Goal: Book appointment/travel/reservation

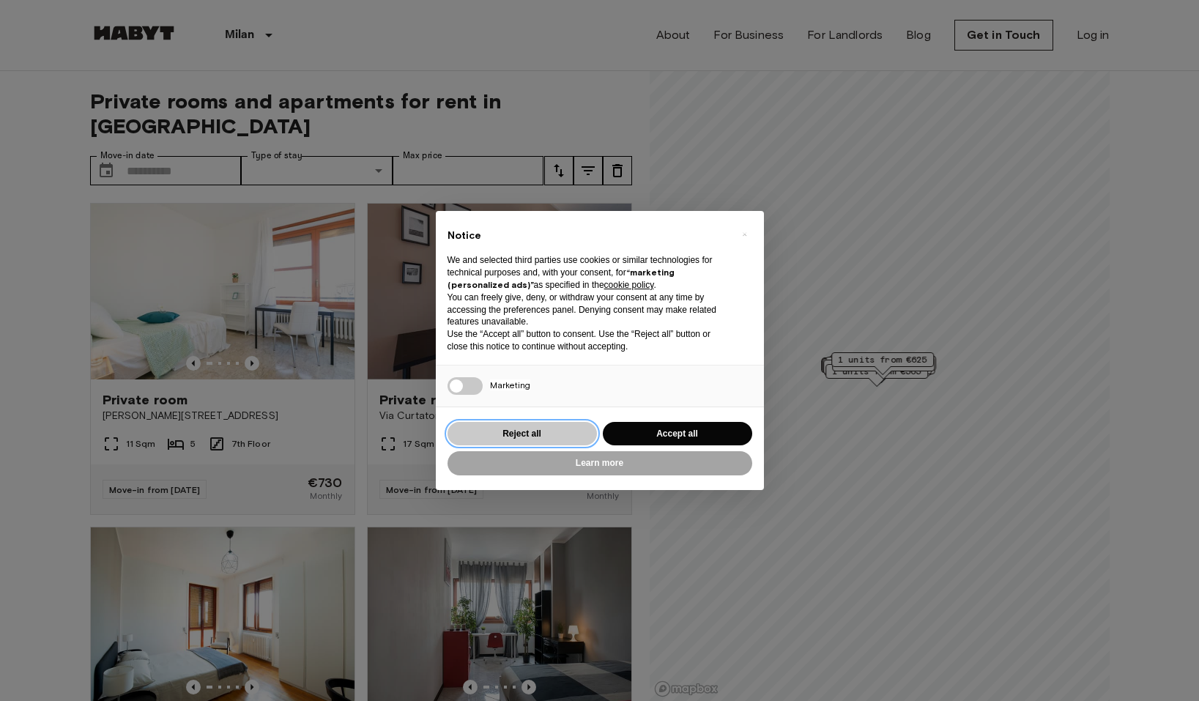
click at [552, 431] on button "Reject all" at bounding box center [522, 434] width 149 height 24
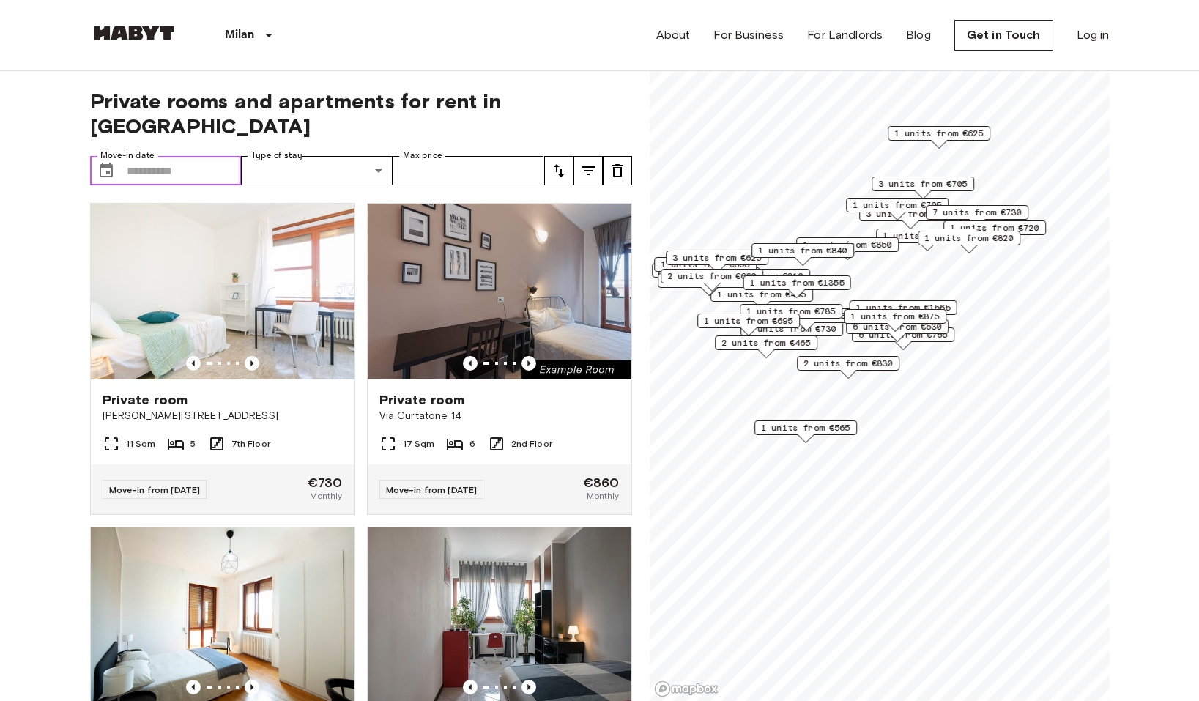
click at [130, 156] on input "Move-in date" at bounding box center [184, 170] width 115 height 29
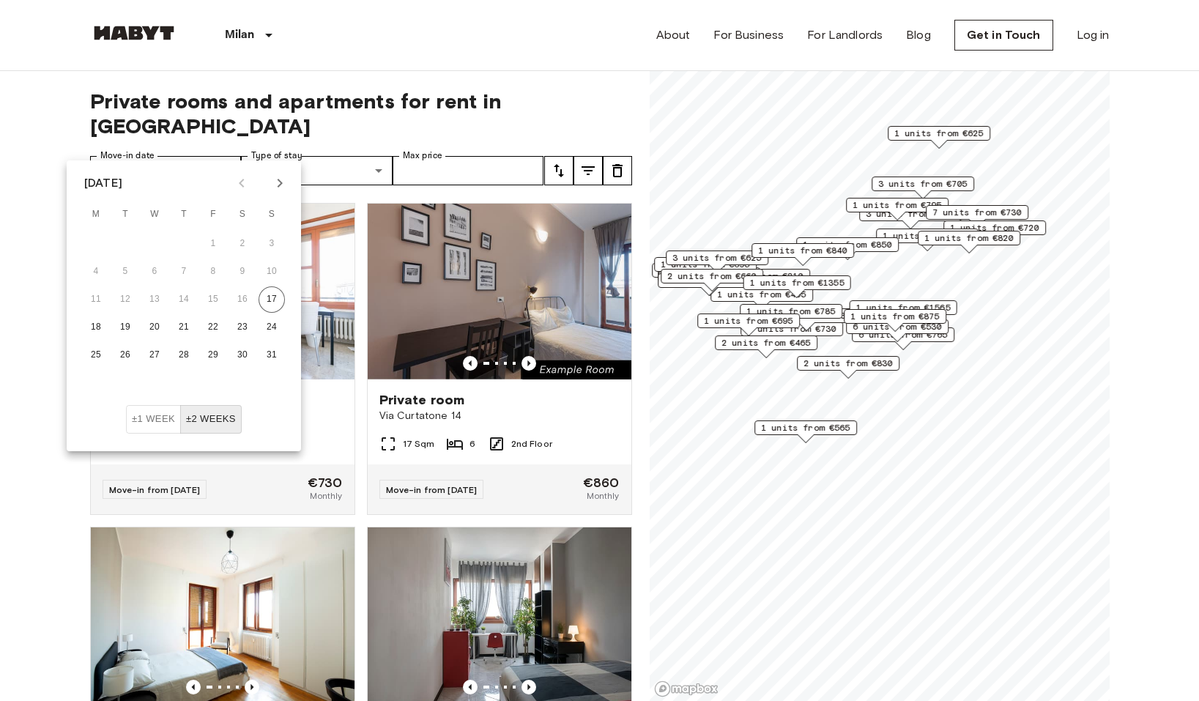
click at [278, 187] on icon "Next month" at bounding box center [280, 183] width 5 height 9
click at [158, 274] on button "10" at bounding box center [154, 272] width 26 height 26
type input "**********"
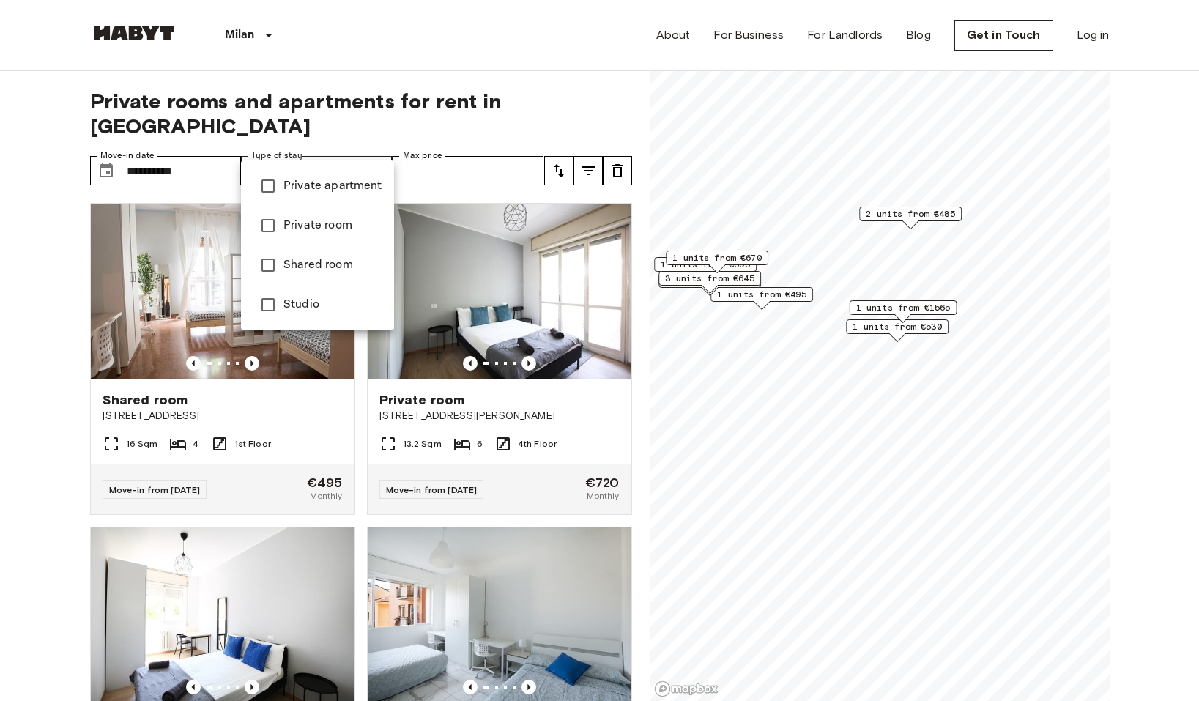
click at [326, 212] on li "Private room" at bounding box center [317, 226] width 153 height 40
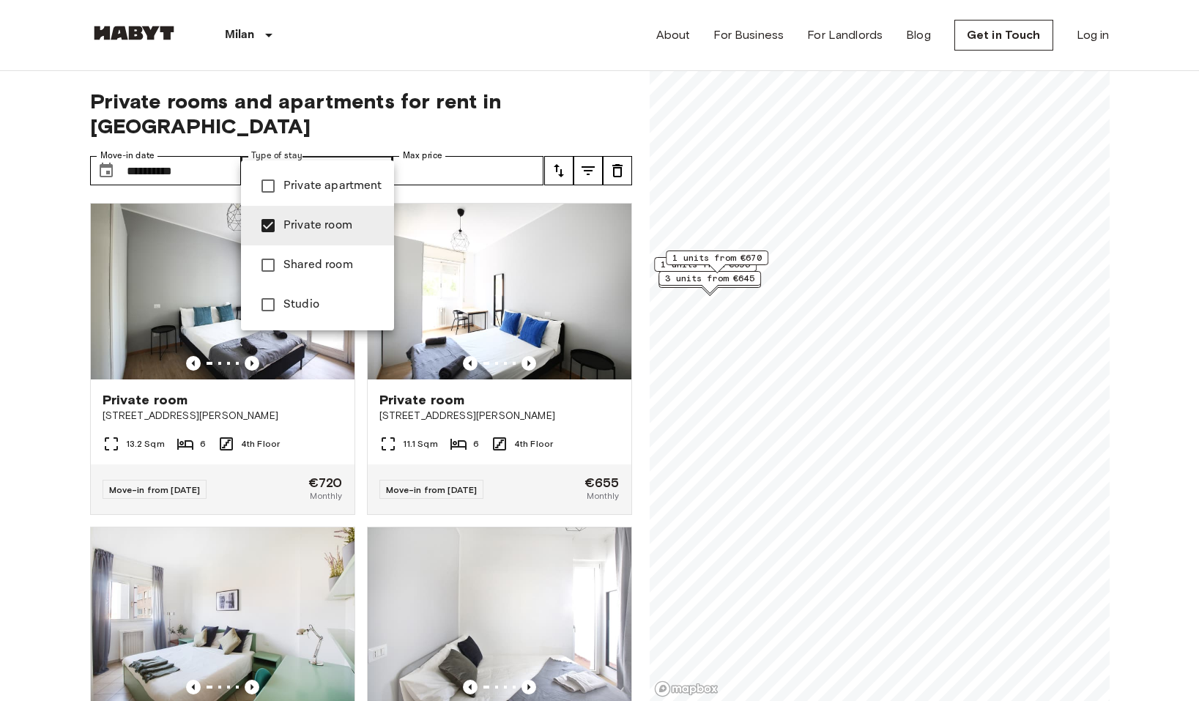
click at [49, 290] on div at bounding box center [599, 350] width 1199 height 701
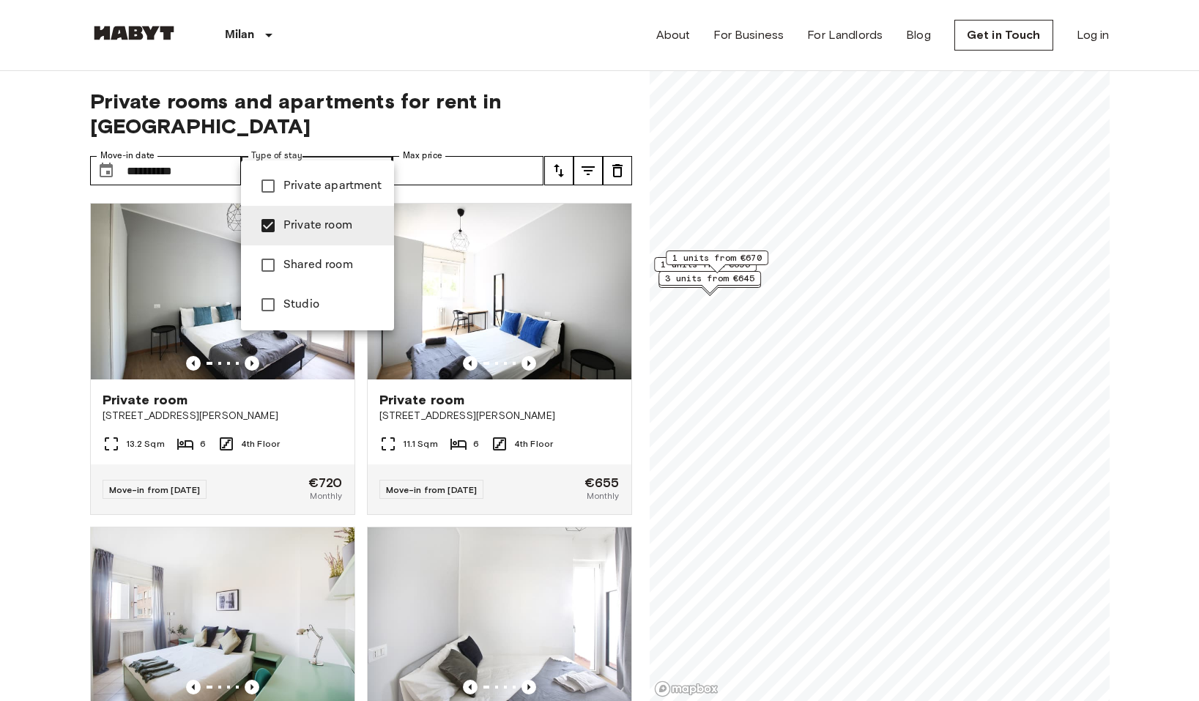
click at [304, 300] on span "Studio" at bounding box center [332, 305] width 99 height 18
type input "******"
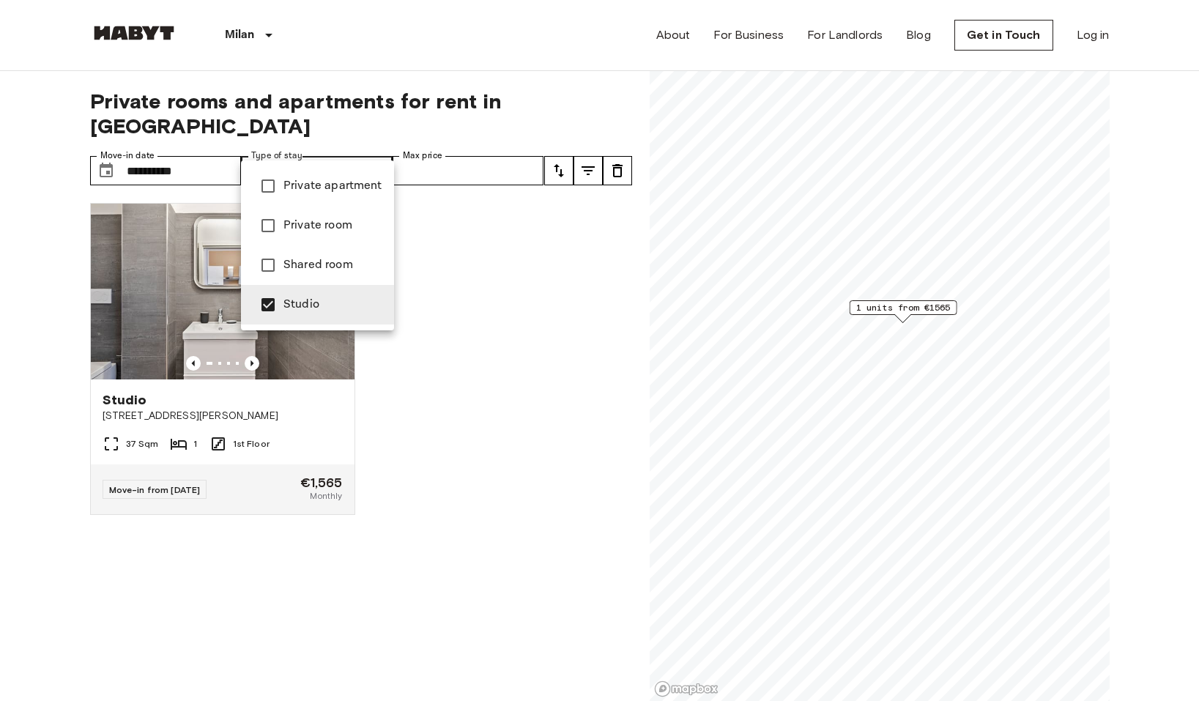
click at [30, 368] on div at bounding box center [599, 350] width 1199 height 701
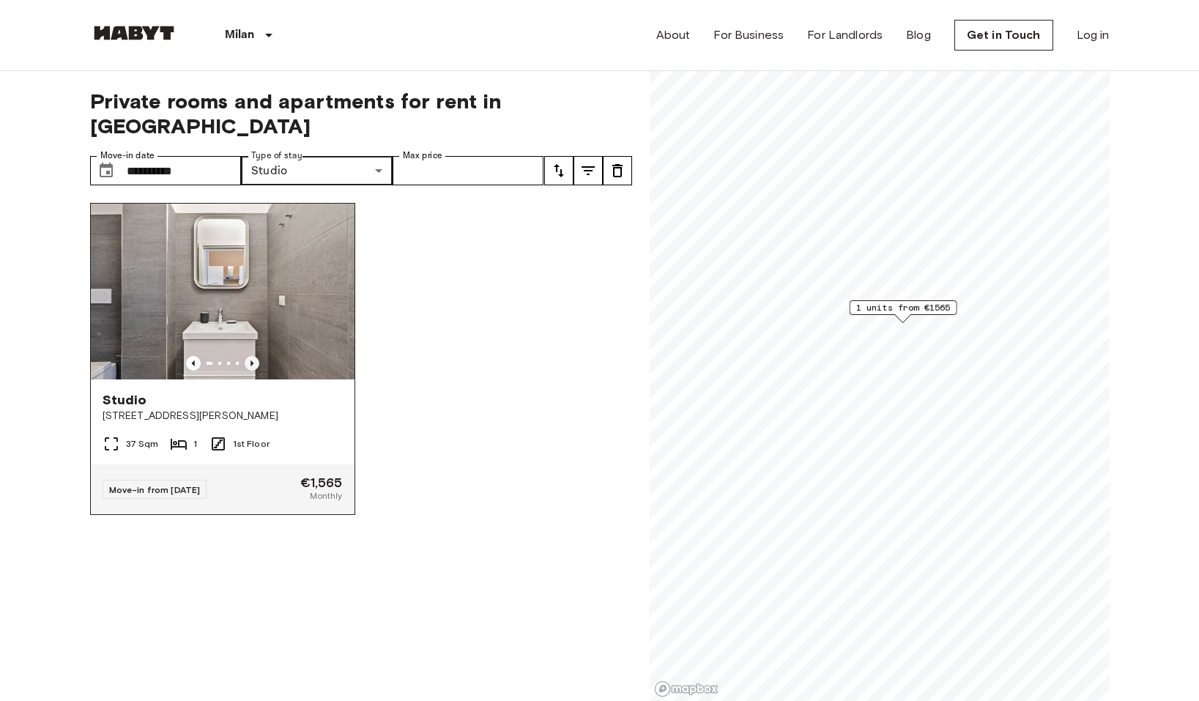
click at [255, 356] on icon "Previous image" at bounding box center [252, 363] width 15 height 15
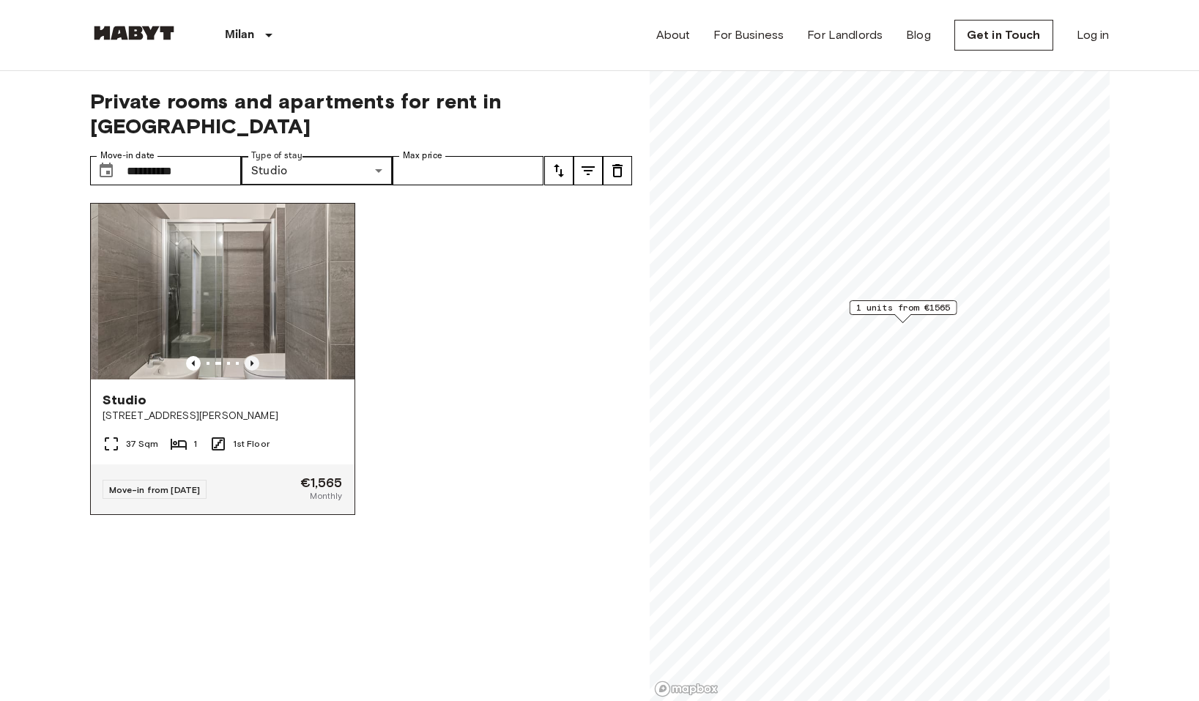
click at [255, 356] on icon "Previous image" at bounding box center [252, 363] width 15 height 15
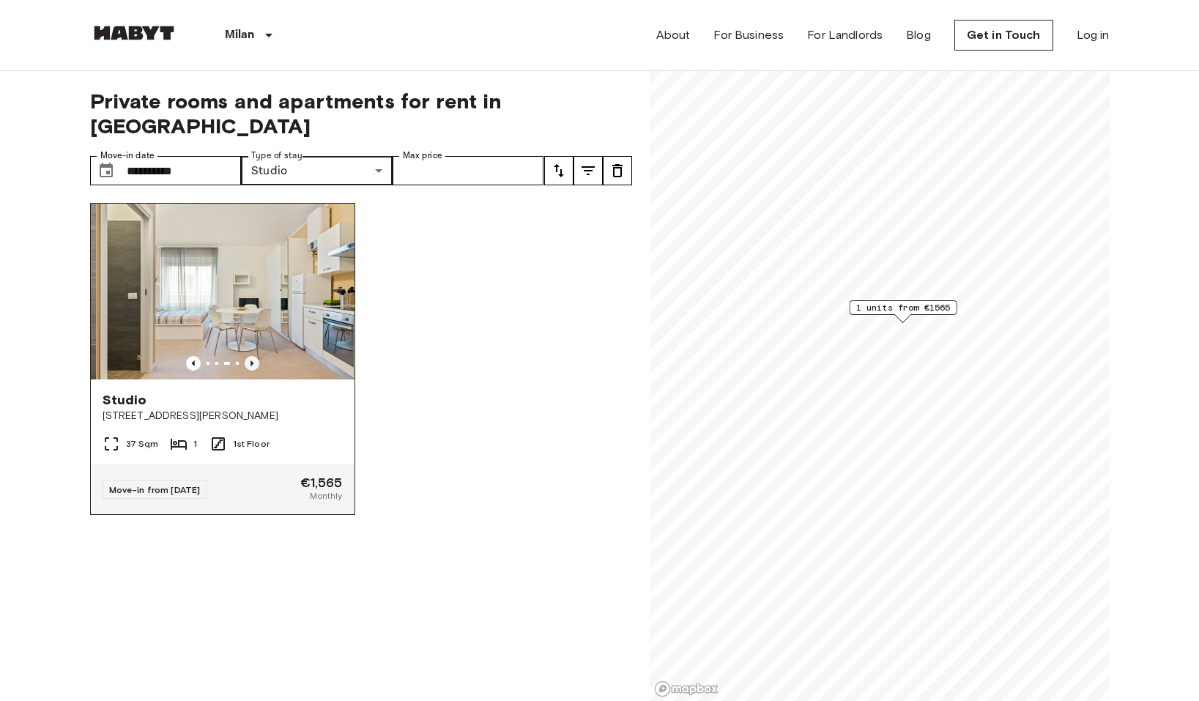
click at [255, 356] on icon "Previous image" at bounding box center [252, 363] width 15 height 15
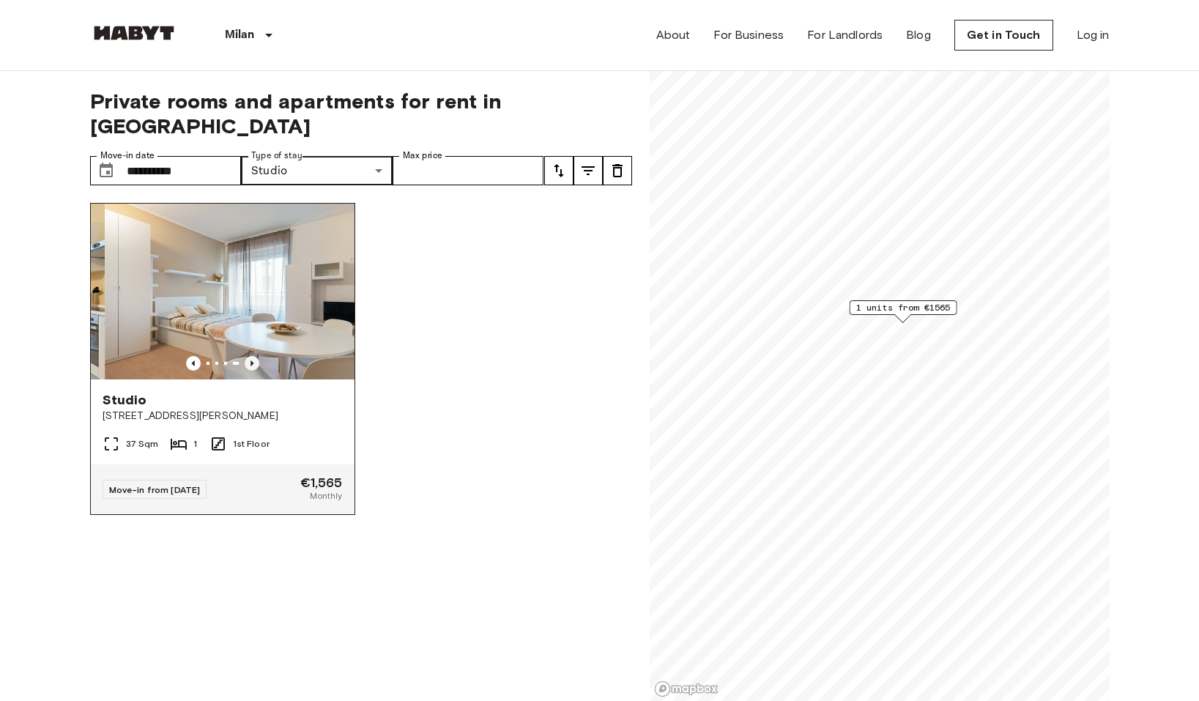
click at [255, 356] on icon "Previous image" at bounding box center [252, 363] width 15 height 15
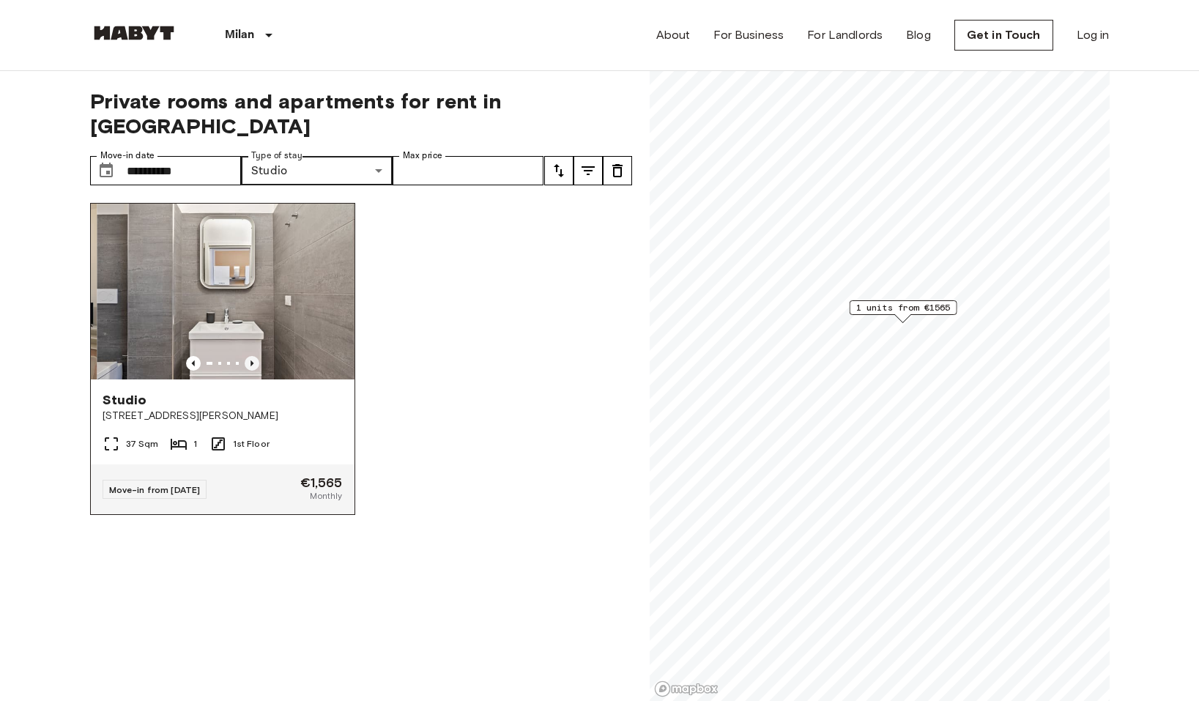
click at [255, 356] on icon "Previous image" at bounding box center [252, 363] width 15 height 15
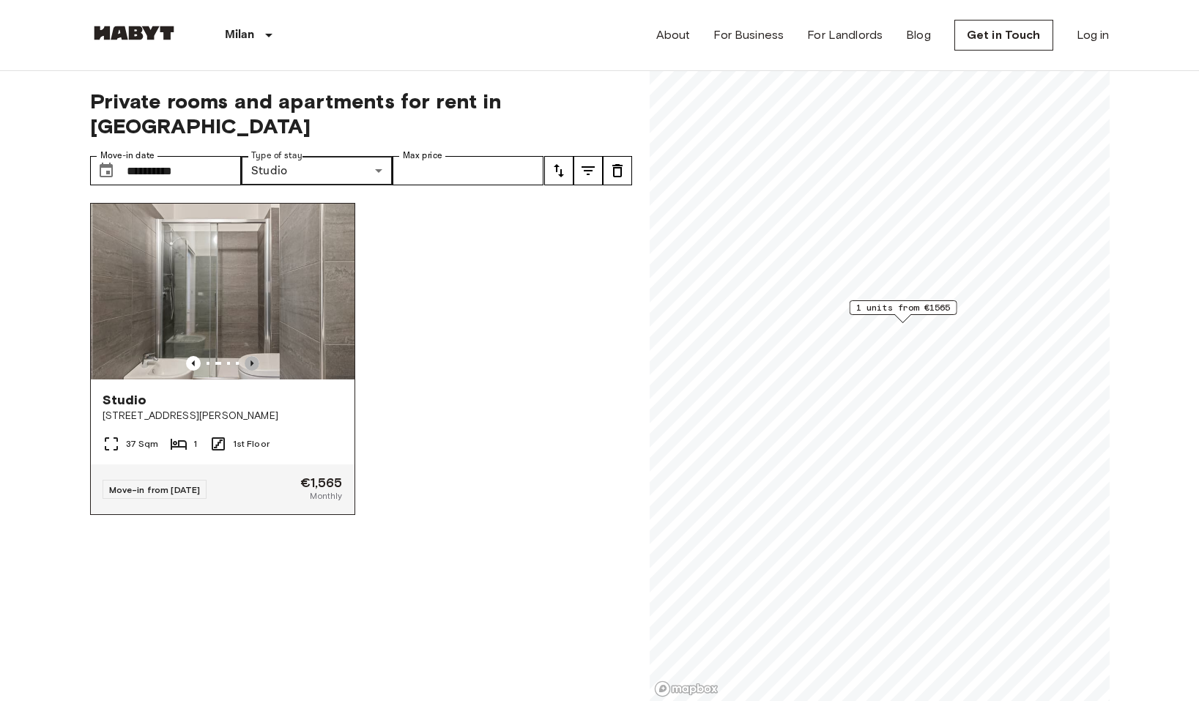
click at [255, 356] on icon "Previous image" at bounding box center [252, 363] width 15 height 15
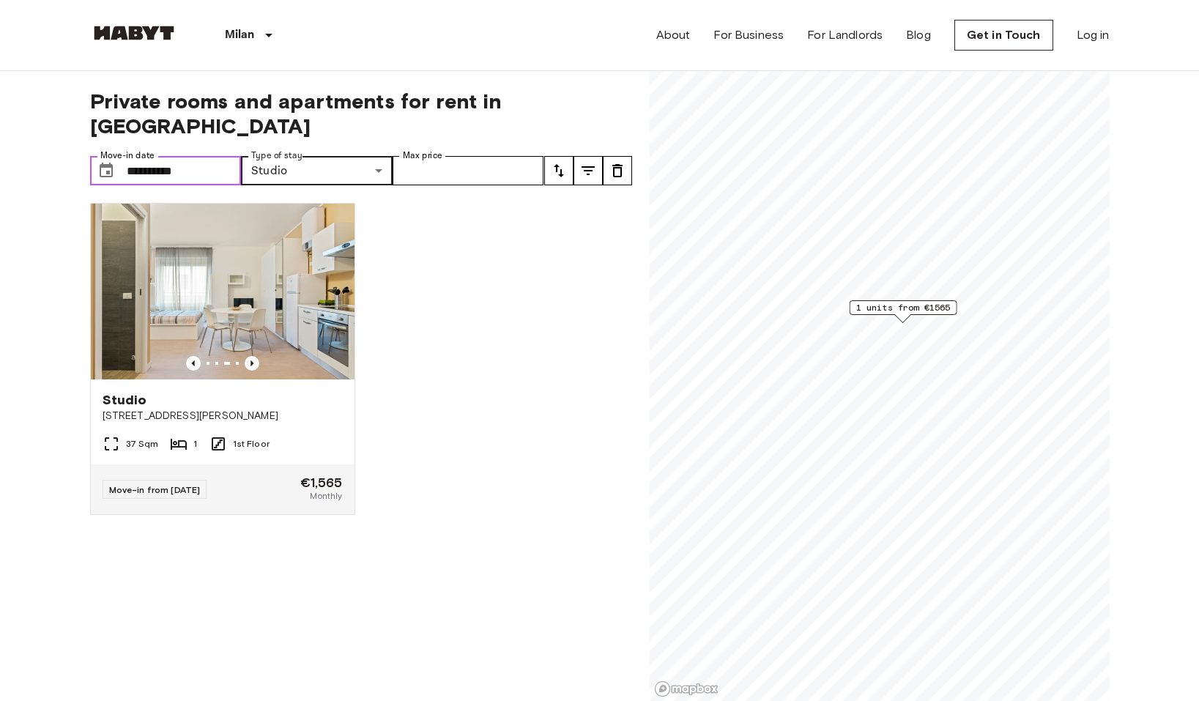
click at [207, 156] on input "**********" at bounding box center [184, 170] width 115 height 29
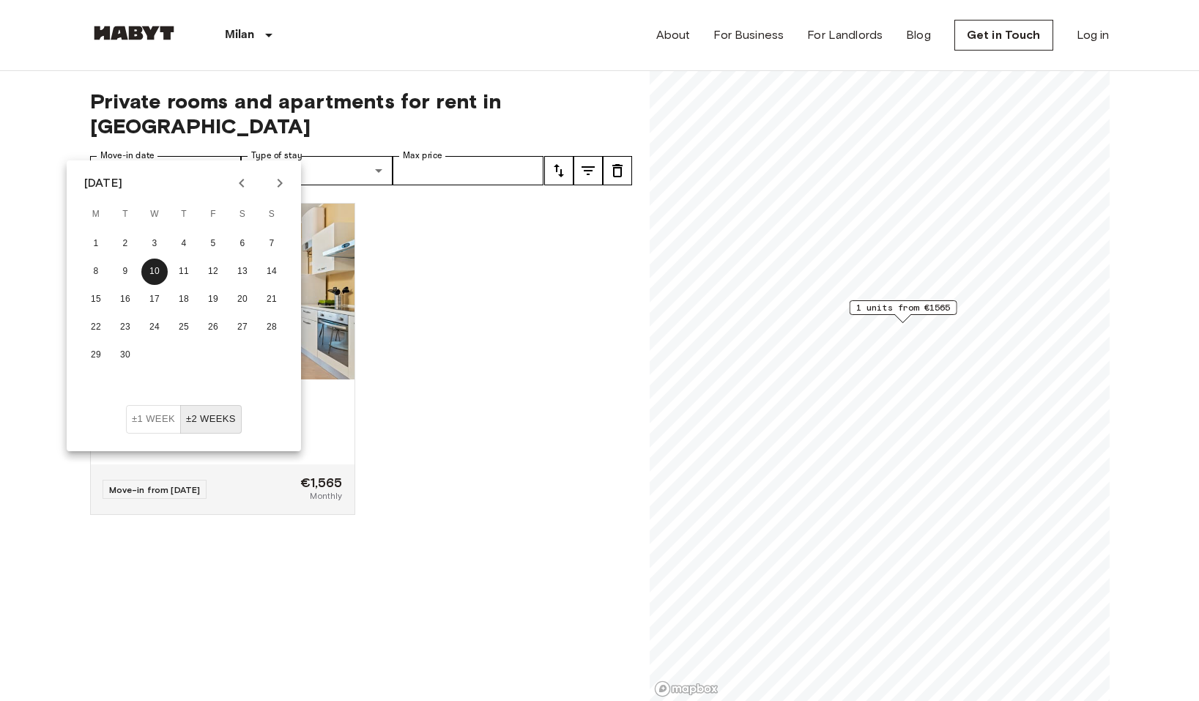
click at [559, 297] on div "Studio [STREET_ADDRESS][PERSON_NAME] Sqm 1 1st Floor Move-in from [DATE] €1,565…" at bounding box center [355, 446] width 554 height 511
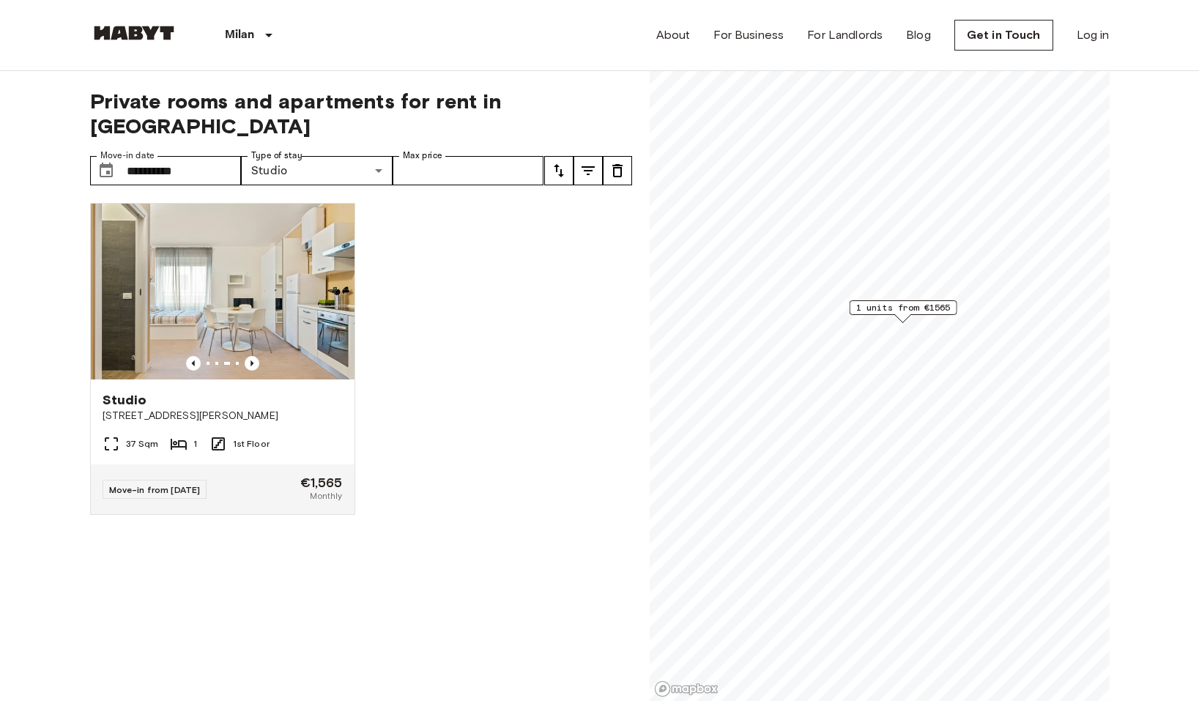
click at [587, 166] on icon "tune" at bounding box center [588, 170] width 13 height 9
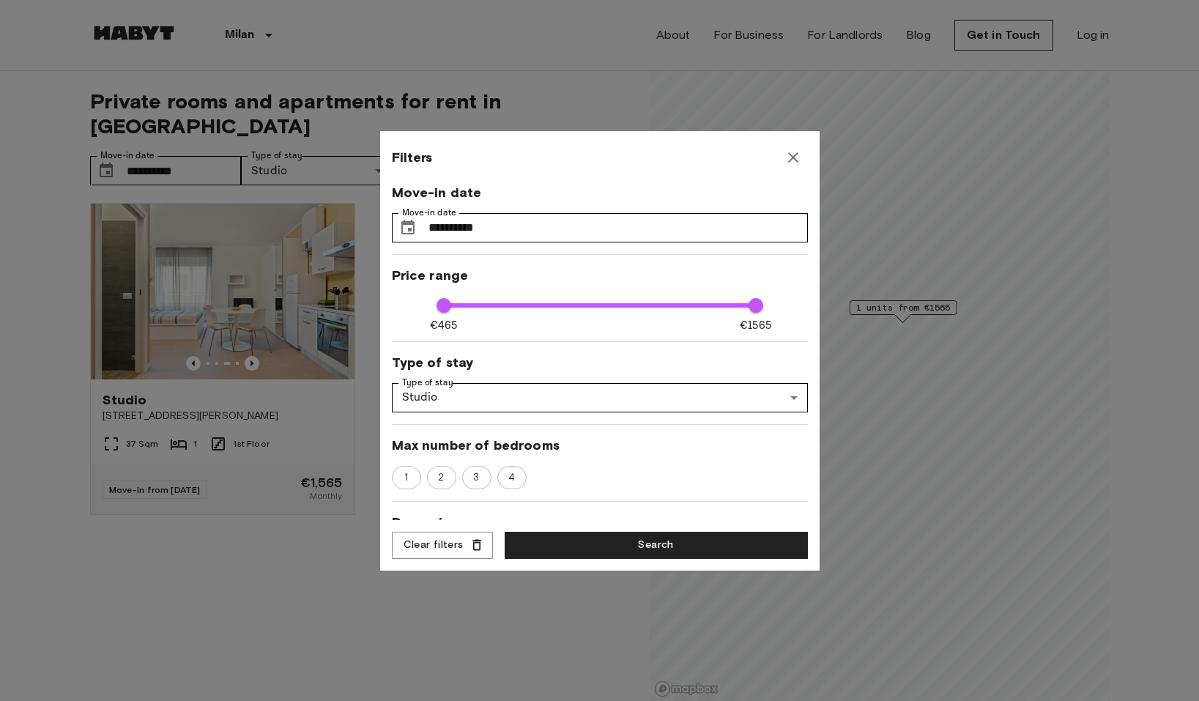
click at [792, 159] on icon "button" at bounding box center [793, 157] width 10 height 10
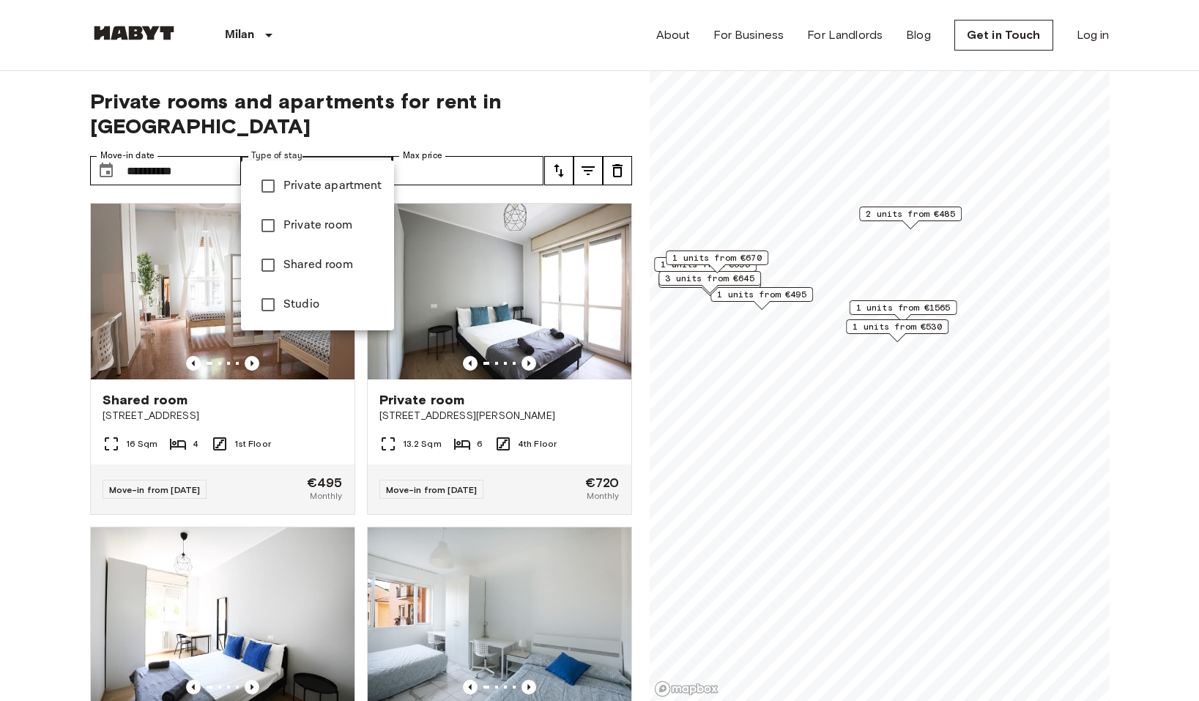
type input "**********"
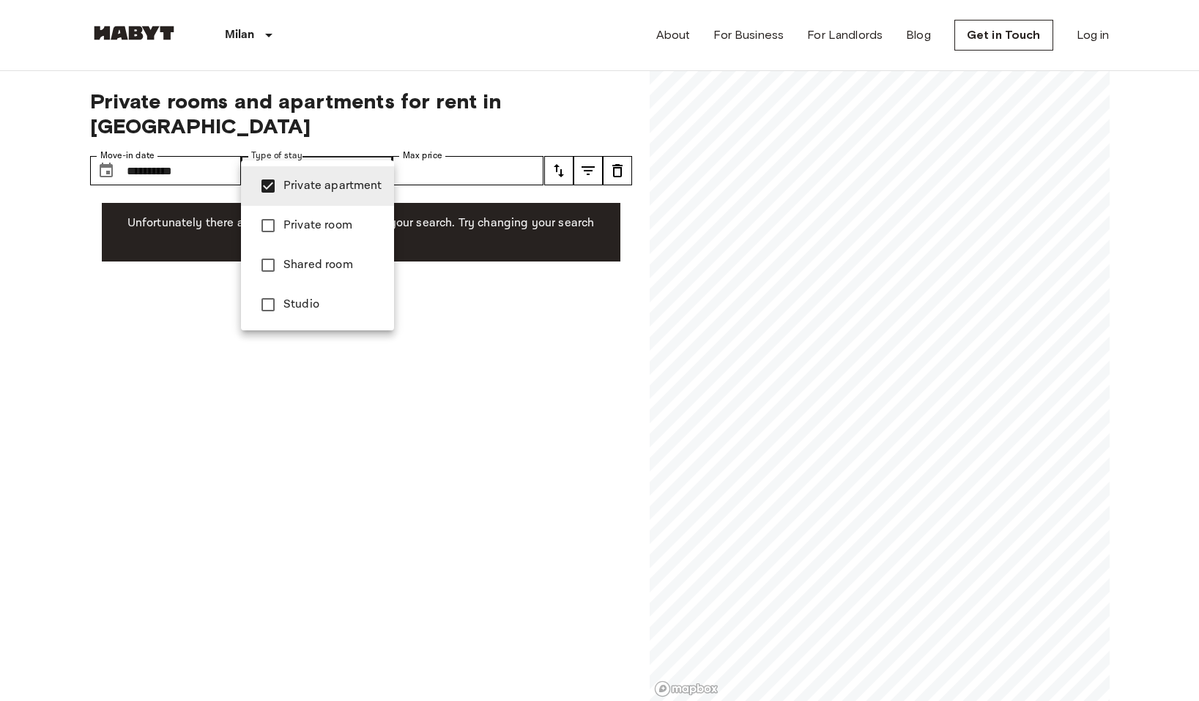
click at [217, 297] on div at bounding box center [599, 350] width 1199 height 701
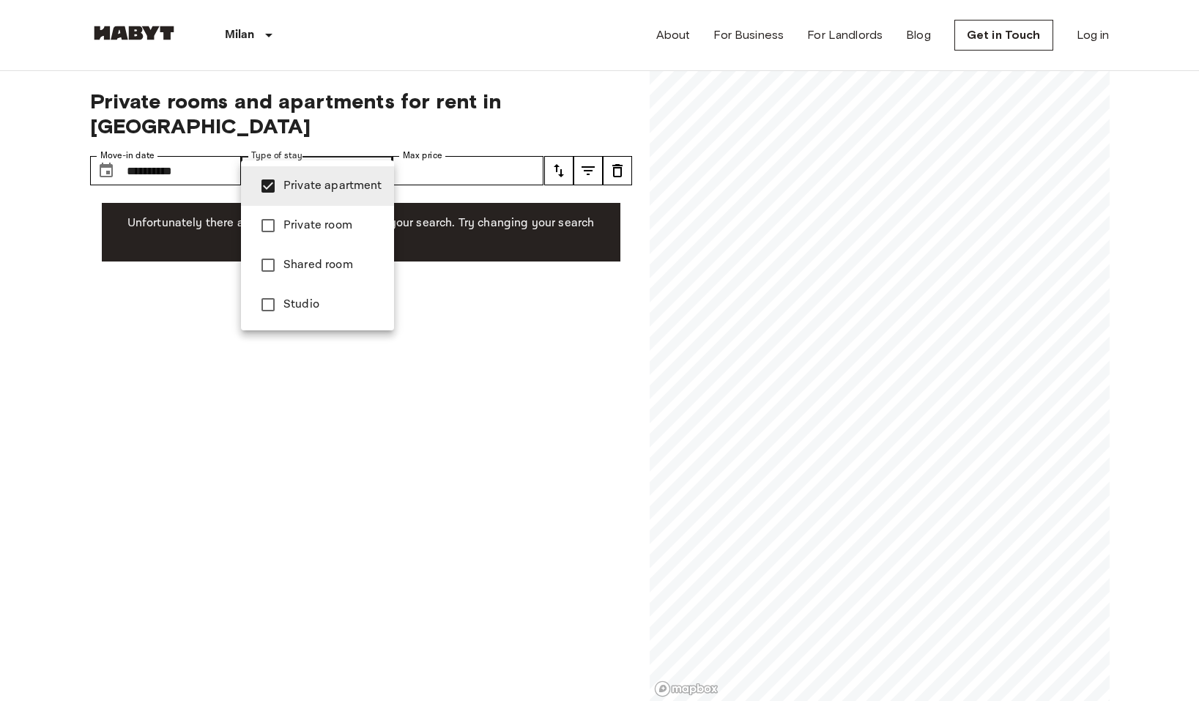
click at [290, 185] on span "Private apartment" at bounding box center [332, 186] width 99 height 18
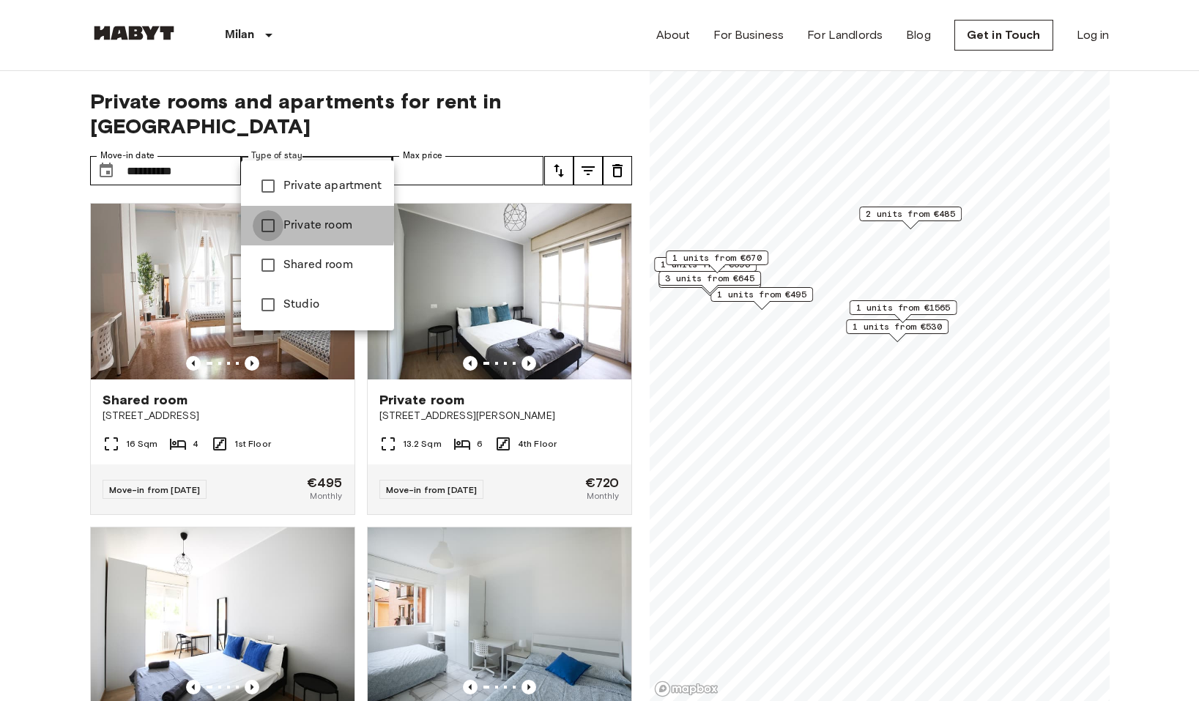
type input "**********"
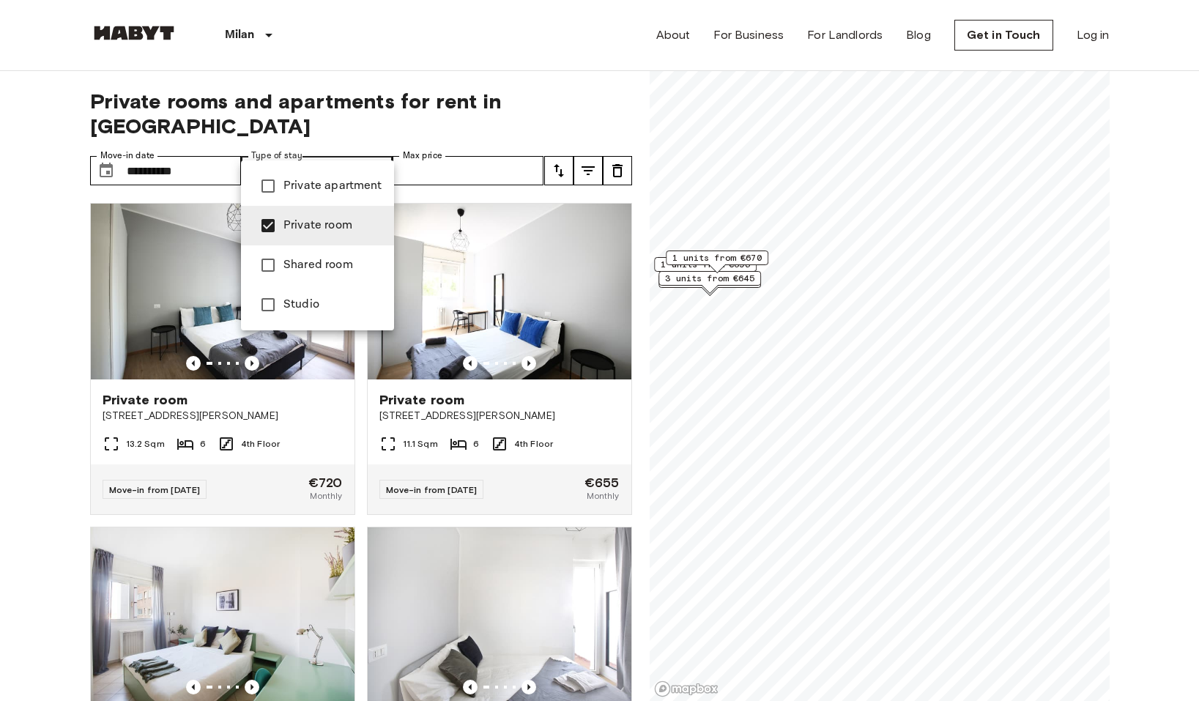
click at [465, 81] on div at bounding box center [599, 350] width 1199 height 701
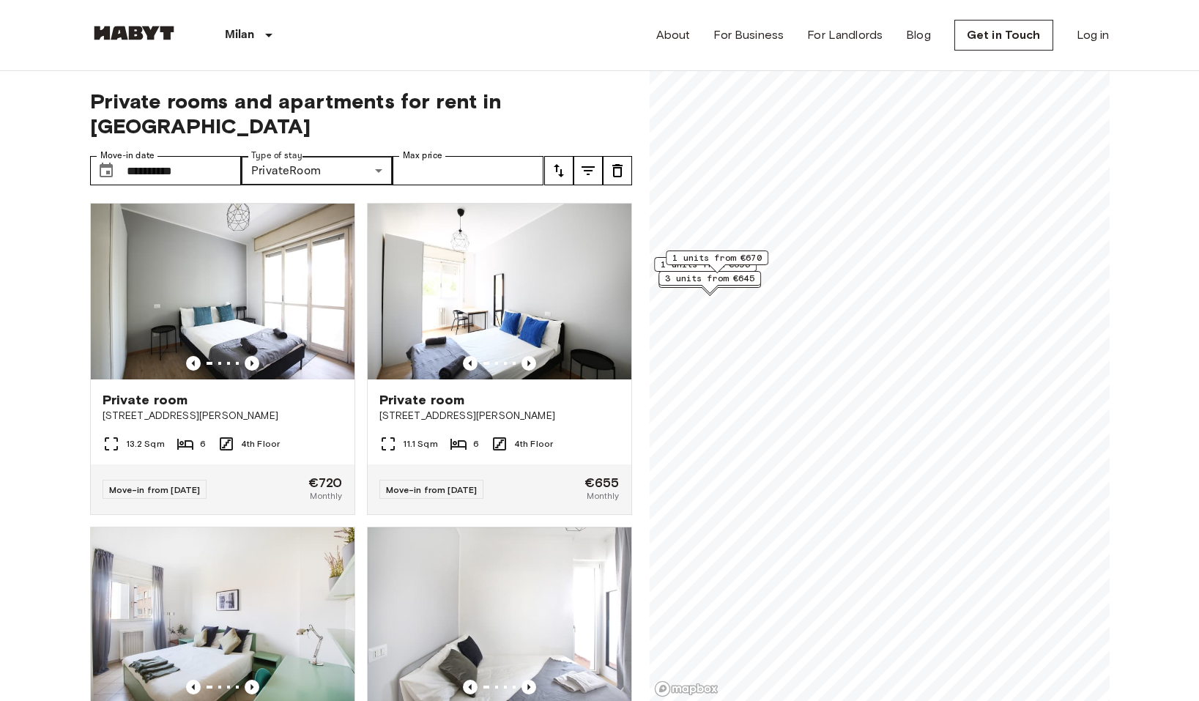
click at [563, 162] on icon "tune" at bounding box center [559, 171] width 18 height 18
click at [577, 197] on li "Lowest price" at bounding box center [617, 200] width 147 height 26
